Goal: Check status: Check status

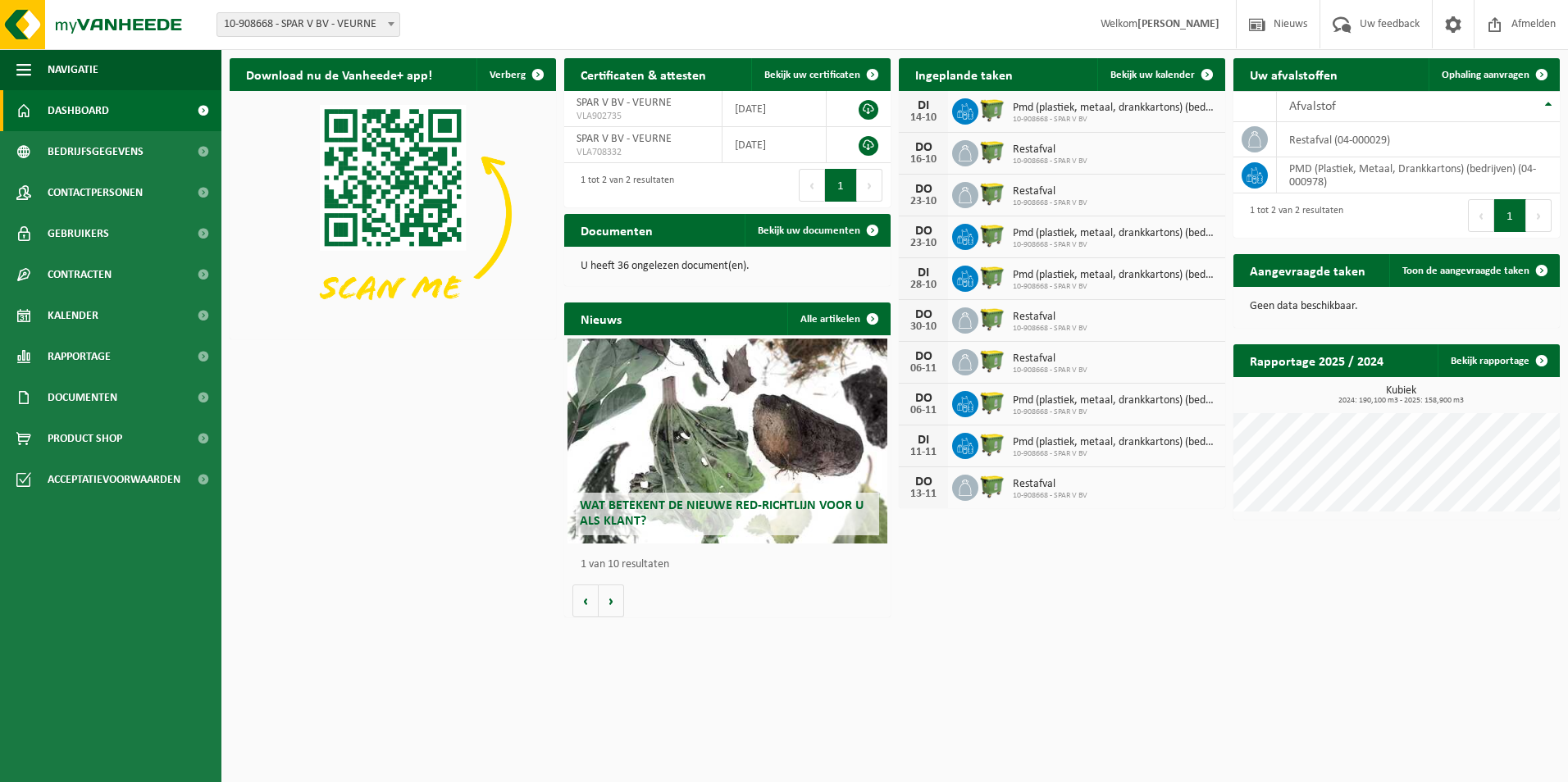
click at [1078, 107] on span "Pmd (plastiek, metaal, drankkartons) (bedrijven)" at bounding box center [1115, 108] width 204 height 13
click at [924, 112] on div "14-10" at bounding box center [923, 118] width 32 height 11
click at [971, 106] on icon at bounding box center [966, 111] width 17 height 17
click at [1021, 107] on span "Pmd (plastiek, metaal, drankkartons) (bedrijven)" at bounding box center [1115, 108] width 204 height 13
click at [147, 352] on link "Rapportage" at bounding box center [110, 357] width 221 height 41
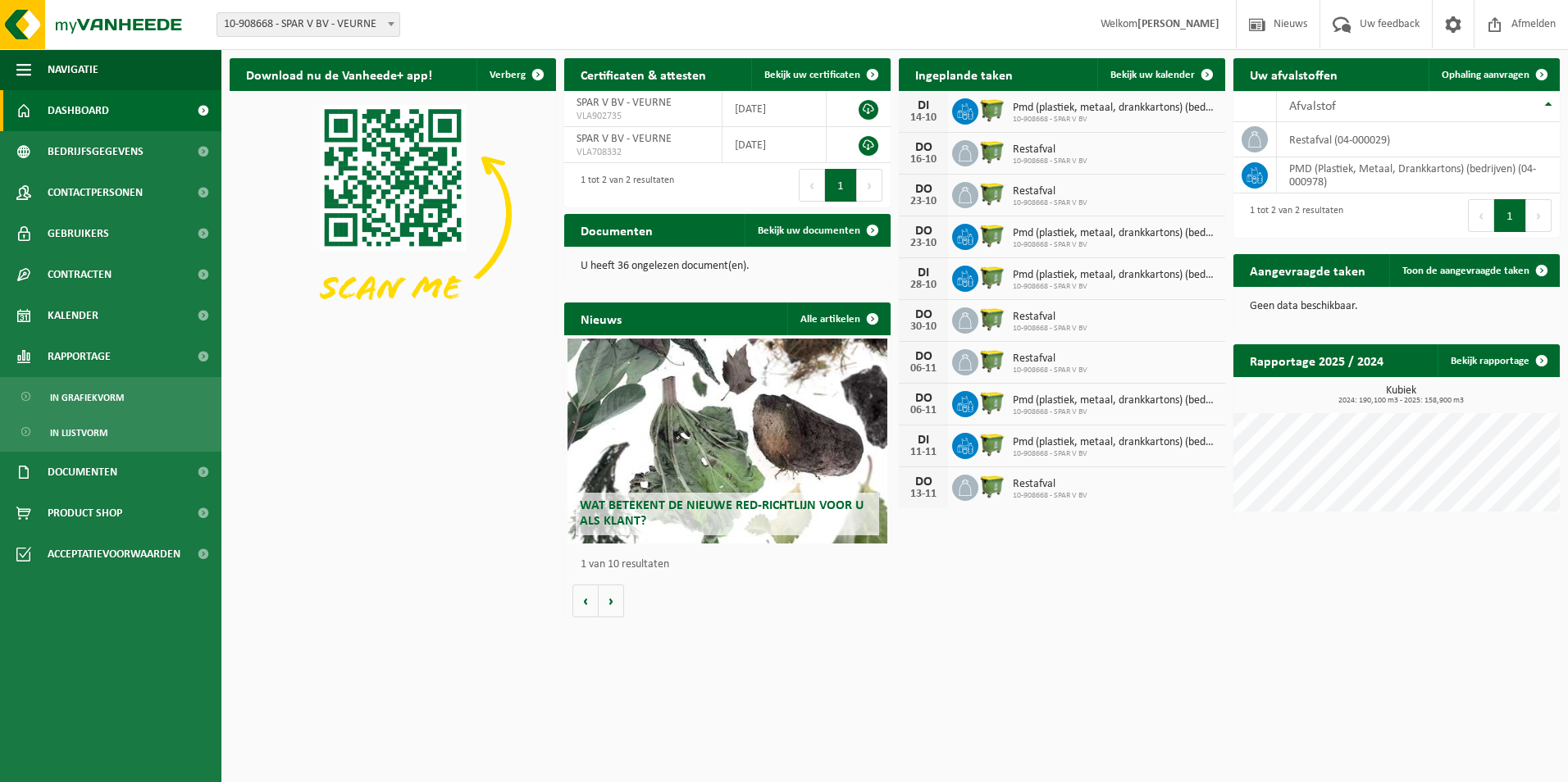
click at [143, 112] on link "Dashboard" at bounding box center [110, 110] width 221 height 41
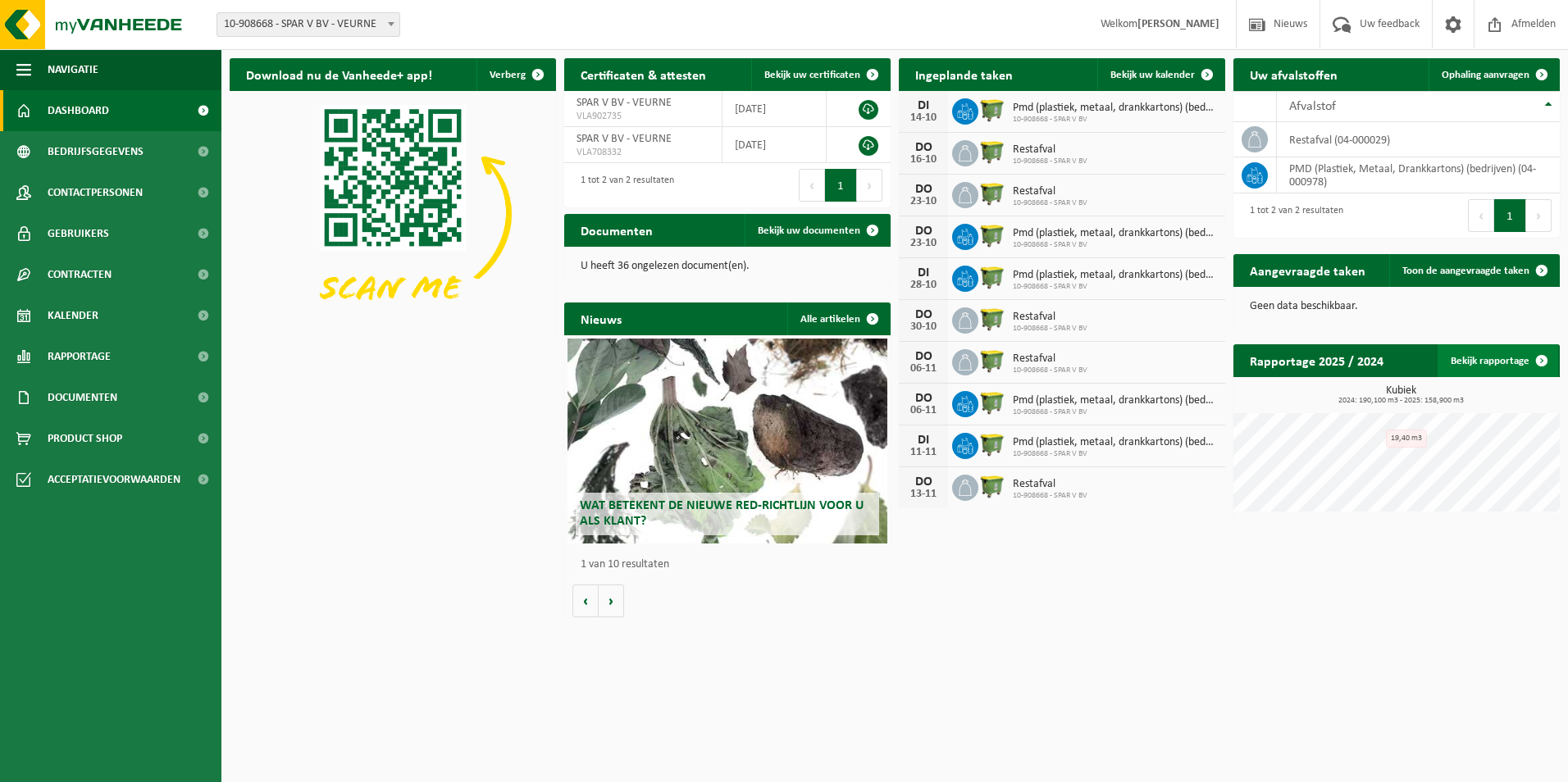
click at [1553, 357] on span at bounding box center [1541, 360] width 32 height 32
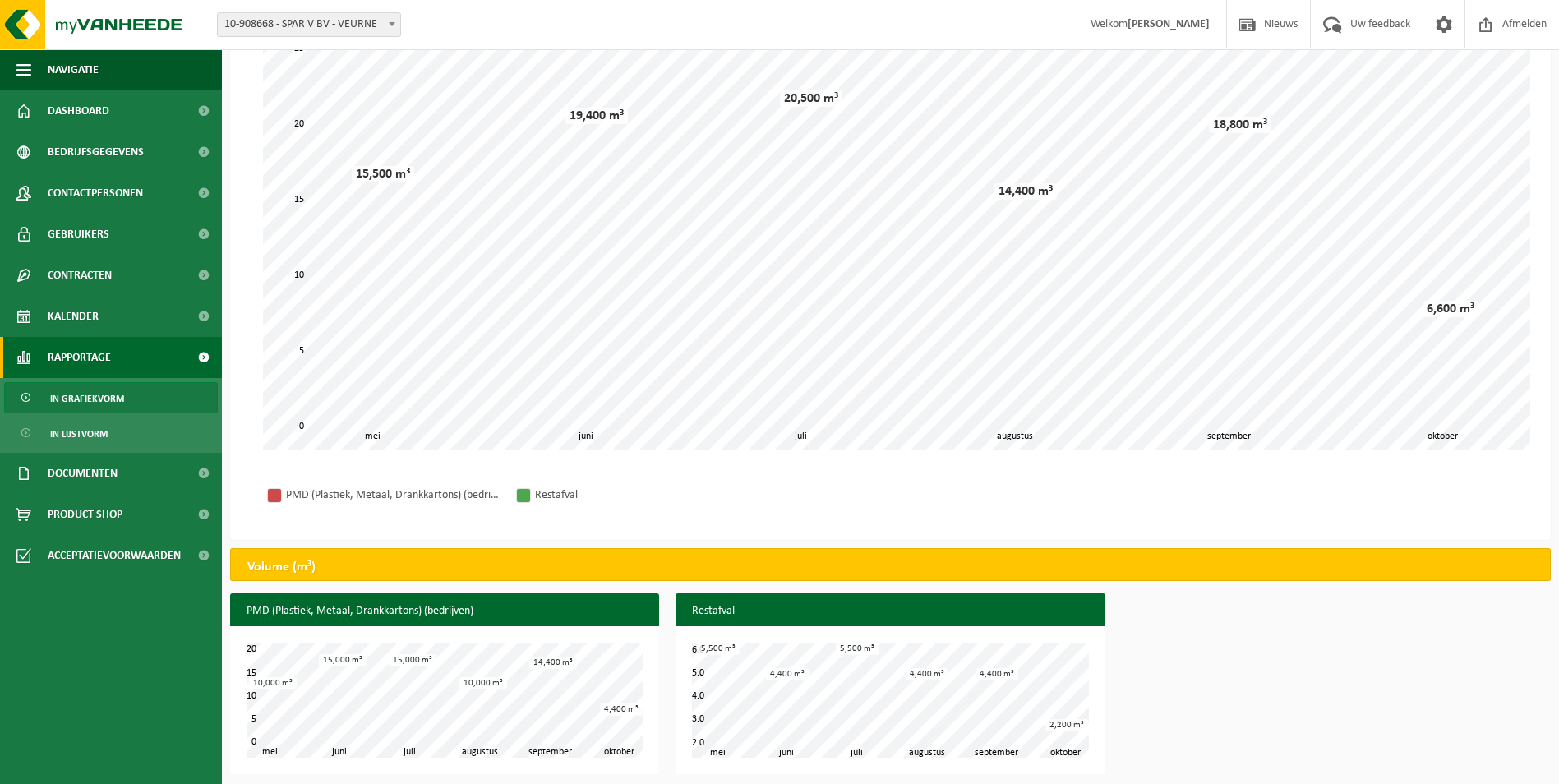
scroll to position [150, 0]
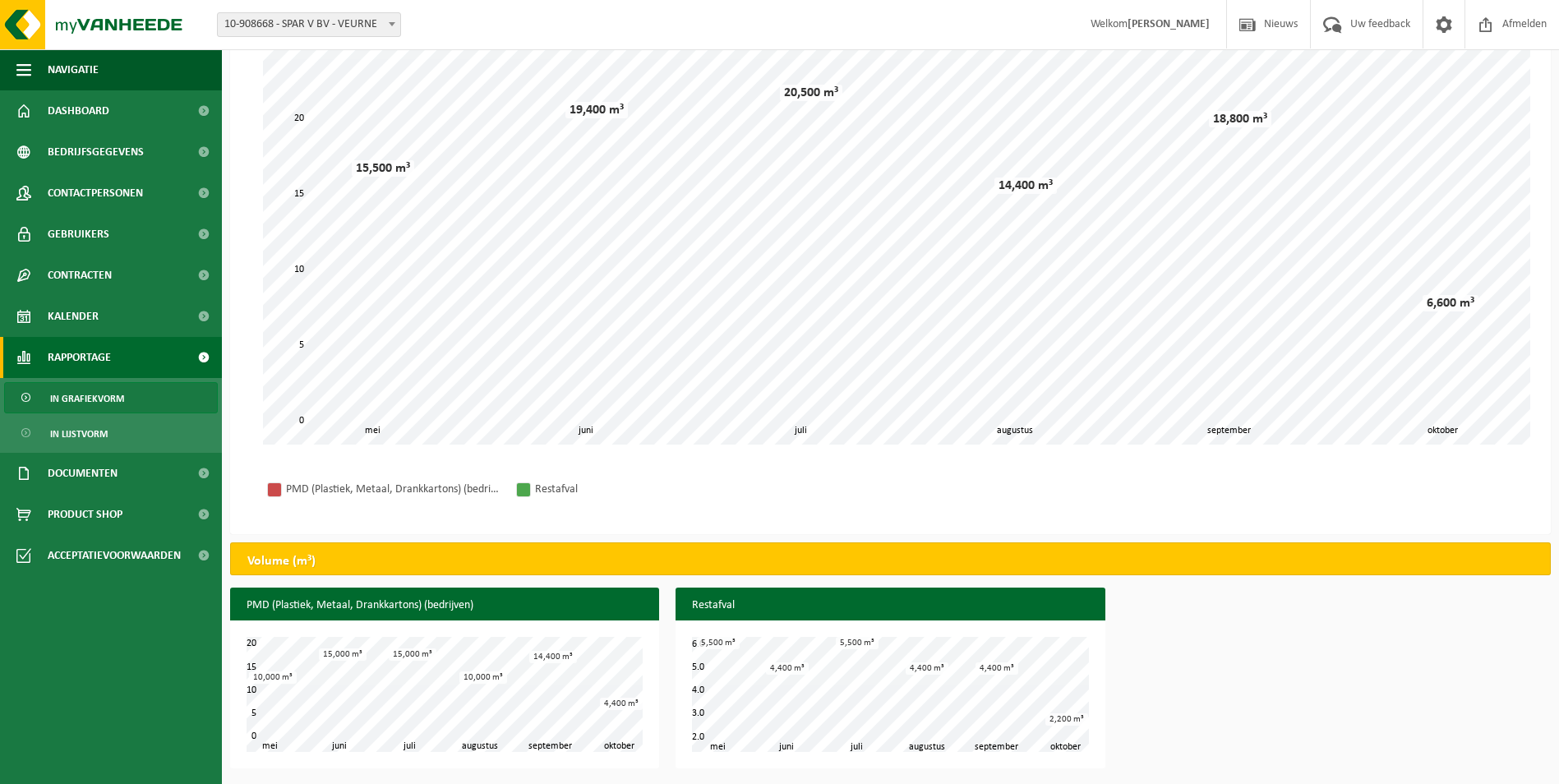
click at [363, 560] on div "Volume (m³)" at bounding box center [891, 558] width 1321 height 33
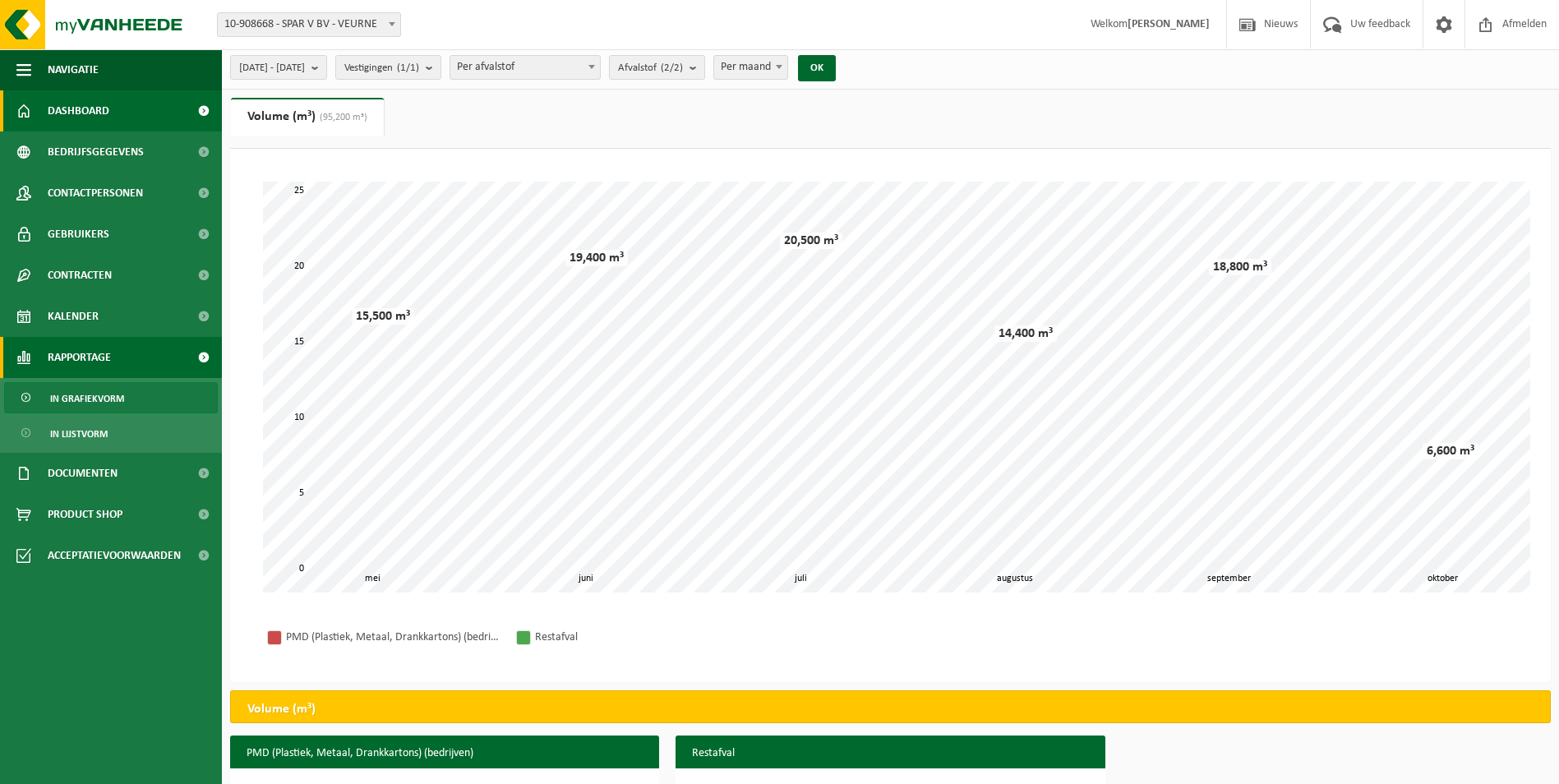
scroll to position [0, 0]
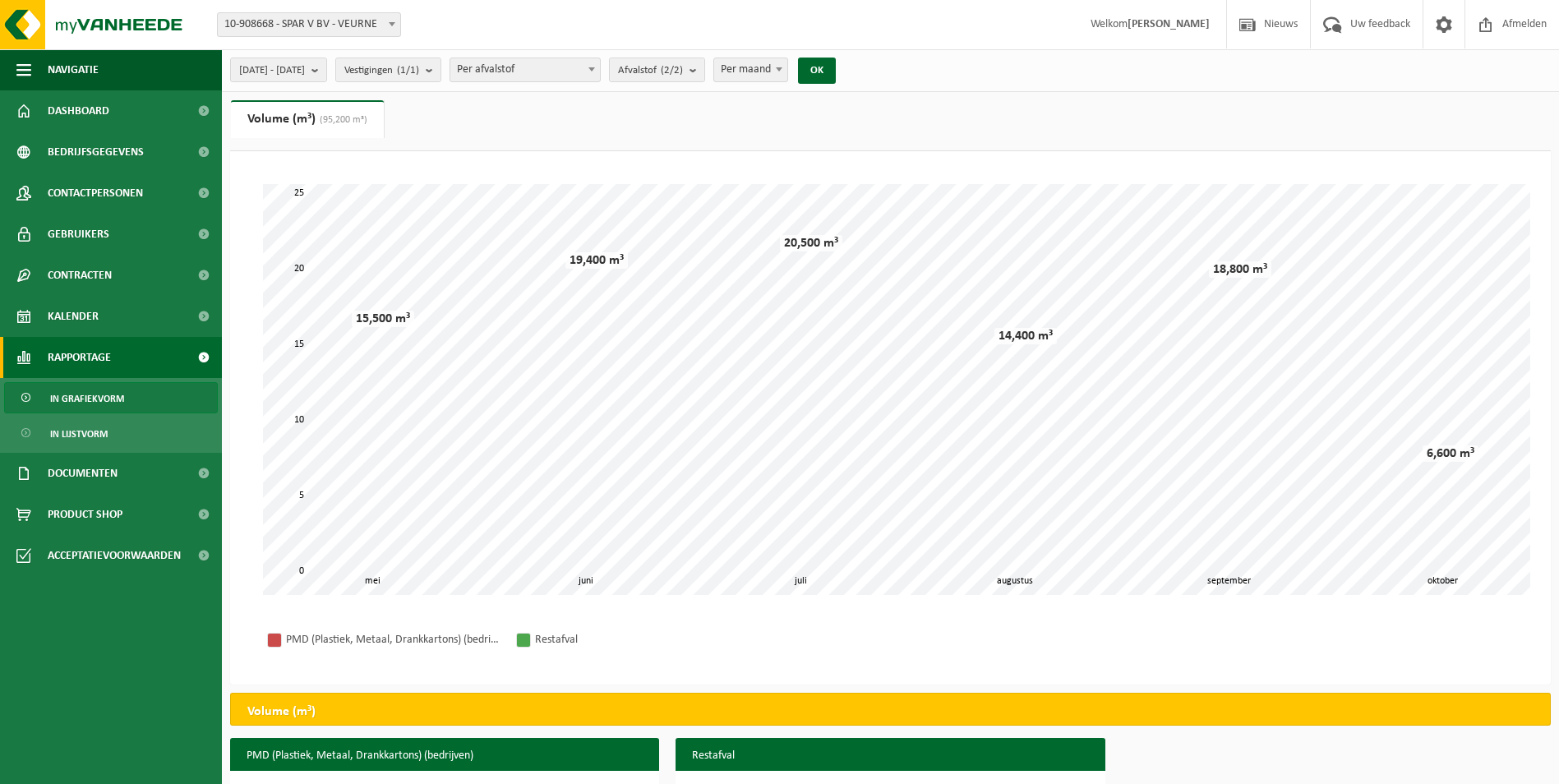
click at [788, 72] on span "Per maand" at bounding box center [751, 70] width 73 height 23
select select "1"
click at [836, 63] on button "OK" at bounding box center [817, 71] width 38 height 26
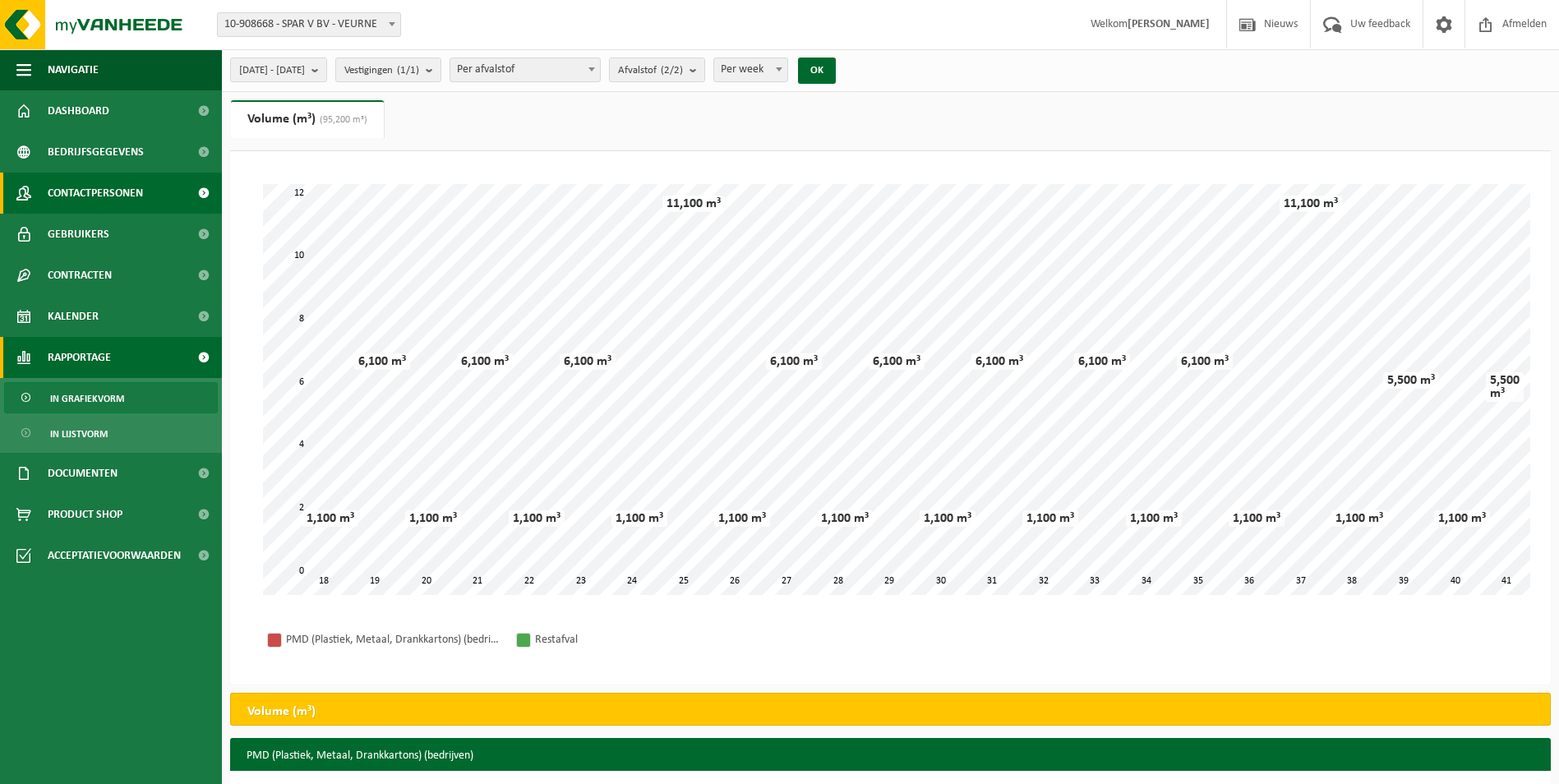
click at [157, 183] on link "Contactpersonen" at bounding box center [111, 193] width 222 height 41
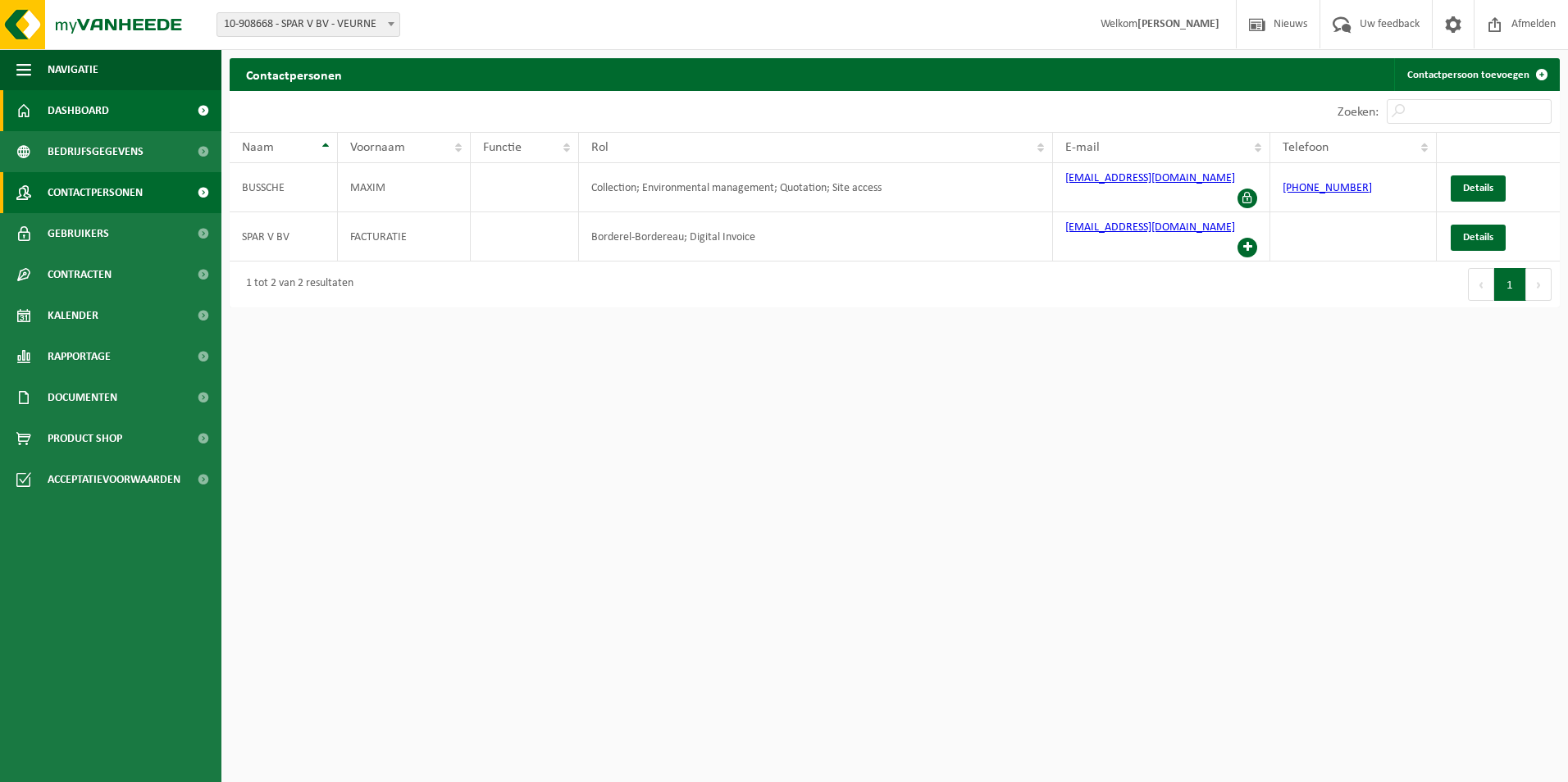
click at [105, 114] on span "Dashboard" at bounding box center [78, 110] width 61 height 41
